Goal: Information Seeking & Learning: Learn about a topic

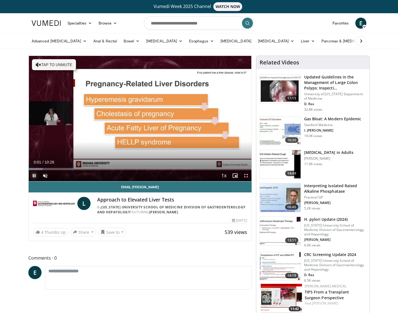
click at [35, 176] on span "Video Player" at bounding box center [34, 175] width 11 height 11
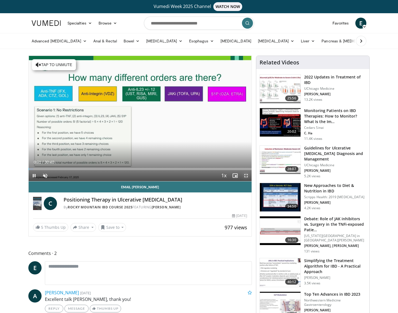
click at [246, 175] on span "Video Player" at bounding box center [246, 175] width 11 height 11
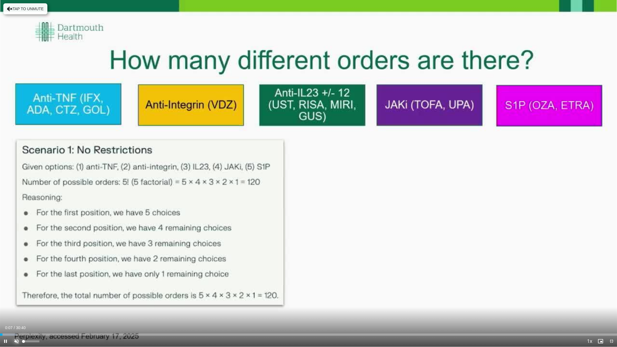
click at [14, 313] on span "Video Player" at bounding box center [16, 341] width 11 height 11
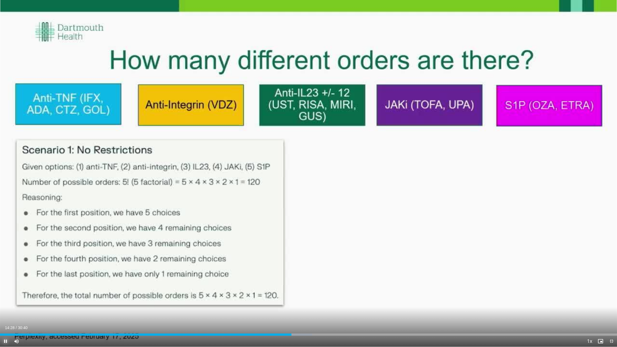
click at [4, 313] on span "Video Player" at bounding box center [5, 341] width 11 height 11
click at [5, 313] on span "Video Player" at bounding box center [5, 341] width 11 height 11
click at [6, 313] on span "Video Player" at bounding box center [5, 341] width 11 height 11
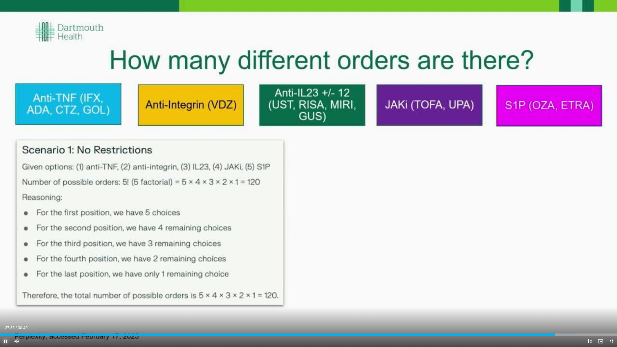
click at [4, 313] on span "Video Player" at bounding box center [5, 341] width 11 height 11
click at [6, 313] on span "Video Player" at bounding box center [5, 341] width 11 height 11
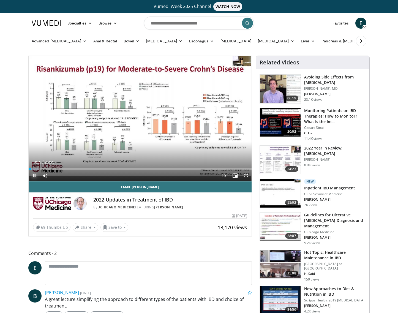
click at [34, 176] on span "Video Player" at bounding box center [34, 175] width 11 height 11
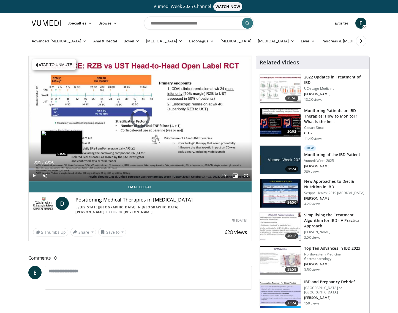
click at [62, 169] on div "Progress Bar" at bounding box center [62, 169] width 1 height 2
click at [73, 169] on div "Progress Bar" at bounding box center [73, 169] width 1 height 2
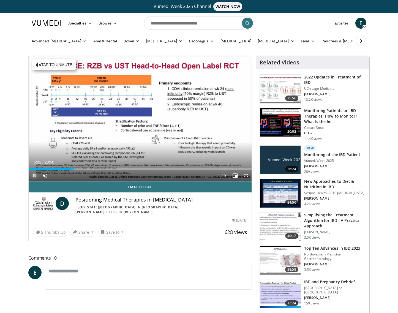
click at [34, 176] on span "Video Player" at bounding box center [34, 175] width 11 height 11
click at [130, 168] on div "Progress Bar" at bounding box center [130, 169] width 1 height 2
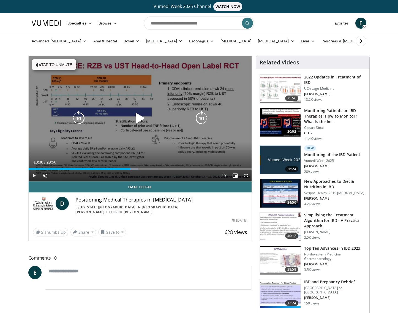
click at [40, 64] on icon "Video Player" at bounding box center [39, 65] width 6 height 6
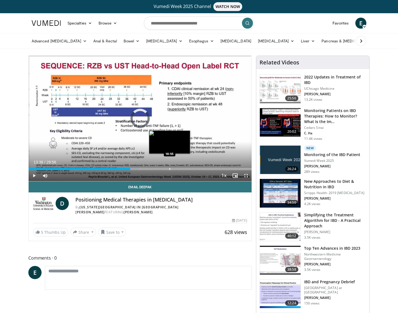
click at [170, 169] on div "Progress Bar" at bounding box center [170, 169] width 1 height 2
click at [184, 169] on div "Progress Bar" at bounding box center [184, 169] width 1 height 2
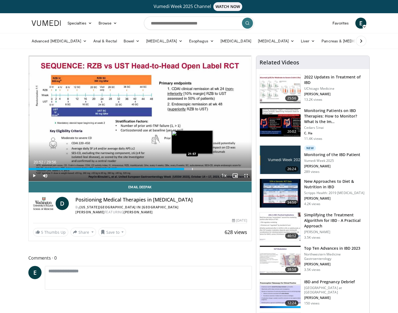
click at [192, 168] on div "Progress Bar" at bounding box center [192, 169] width 1 height 2
click at [201, 168] on div "Progress Bar" at bounding box center [201, 169] width 1 height 2
click at [209, 168] on div "Progress Bar" at bounding box center [209, 169] width 1 height 2
click at [205, 168] on div "Progress Bar" at bounding box center [205, 169] width 1 height 2
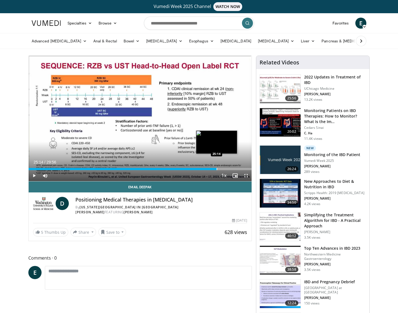
click at [217, 168] on div "Progress Bar" at bounding box center [217, 169] width 1 height 2
click at [225, 169] on div "Progress Bar" at bounding box center [225, 169] width 1 height 2
click at [231, 169] on div "Progress Bar" at bounding box center [231, 169] width 1 height 2
click at [240, 169] on div "Progress Bar" at bounding box center [240, 169] width 1 height 2
click at [248, 170] on div "Progress Bar" at bounding box center [248, 169] width 1 height 2
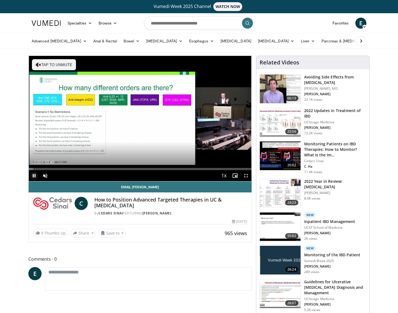
click at [35, 175] on span "Video Player" at bounding box center [34, 175] width 11 height 11
click at [124, 168] on div "Progress Bar" at bounding box center [124, 169] width 1 height 2
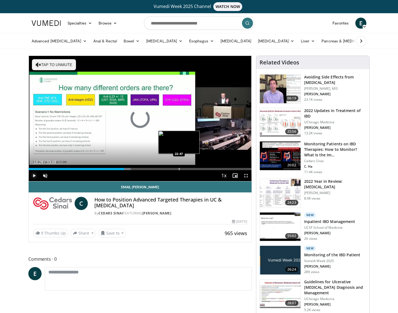
click at [179, 168] on div "Progress Bar" at bounding box center [179, 169] width 1 height 2
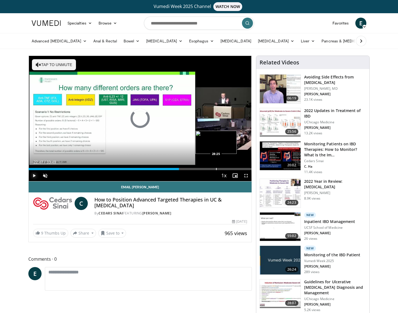
click at [216, 168] on div "Progress Bar" at bounding box center [216, 169] width 1 height 2
click at [231, 168] on div "Progress Bar" at bounding box center [231, 169] width 1 height 2
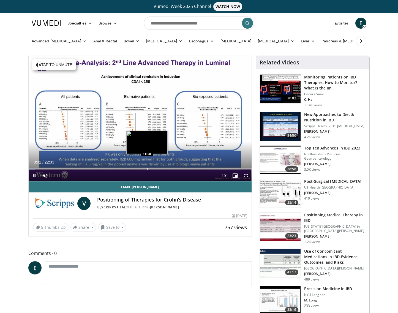
click at [147, 170] on div "Progress Bar" at bounding box center [147, 169] width 1 height 2
